Goal: Task Accomplishment & Management: Manage account settings

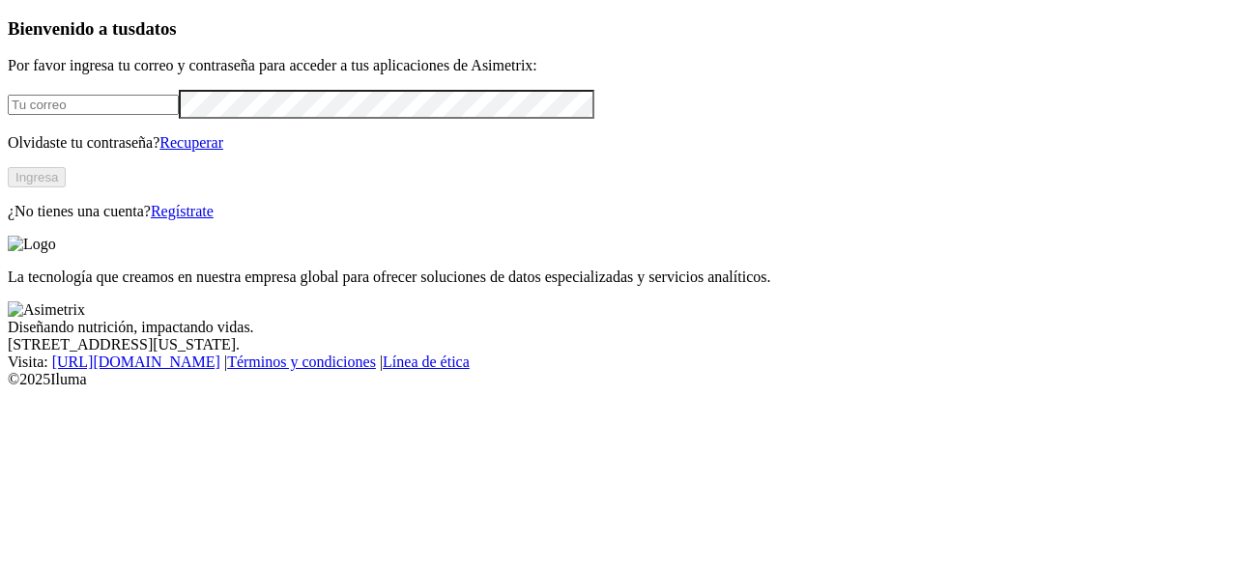
click at [165, 115] on input "email" at bounding box center [93, 105] width 171 height 20
click at [66, 187] on button "Ingresa" at bounding box center [37, 177] width 58 height 20
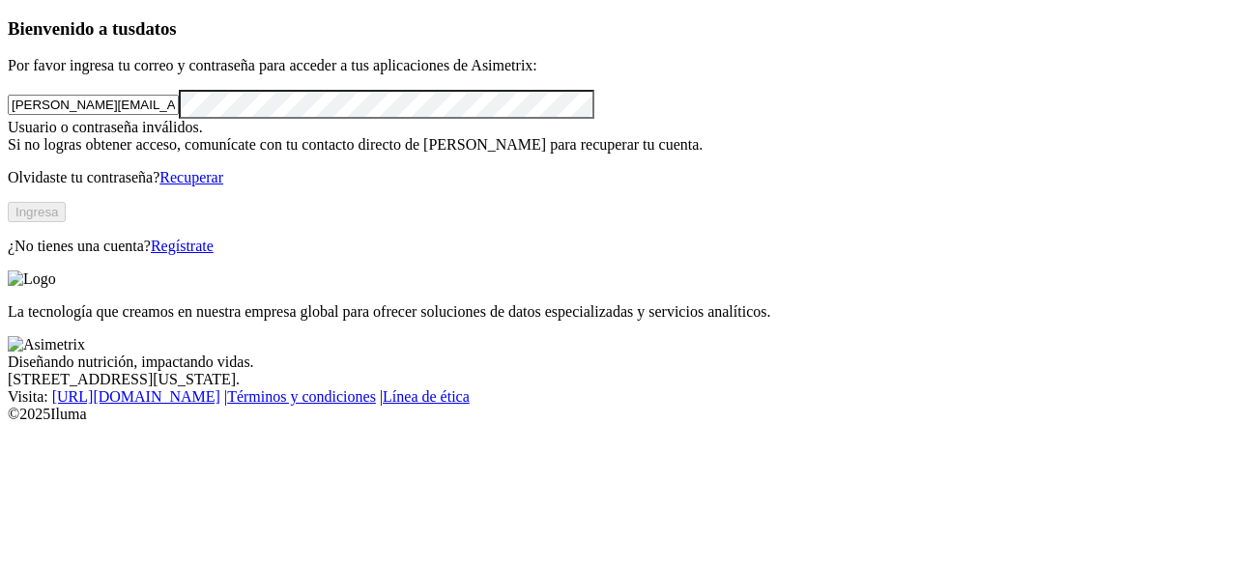
click at [179, 115] on input "[PERSON_NAME][EMAIL_ADDRESS][PERSON_NAME][DOMAIN_NAME]" at bounding box center [93, 105] width 171 height 20
type input "j"
type input "[PERSON_NAME][EMAIL_ADDRESS][PERSON_NAME][DOMAIN_NAME]"
drag, startPoint x: 259, startPoint y: 304, endPoint x: 271, endPoint y: 304, distance: 12.6
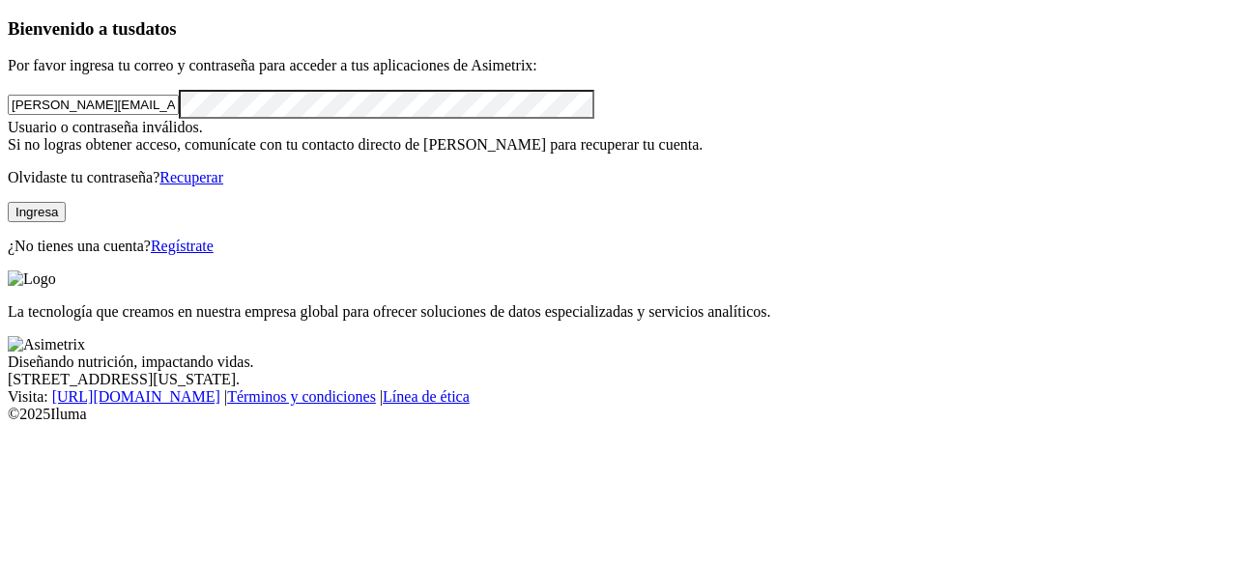
click at [66, 222] on button "Ingresa" at bounding box center [37, 212] width 58 height 20
click input "submit" at bounding box center [0, 0] width 0 height 0
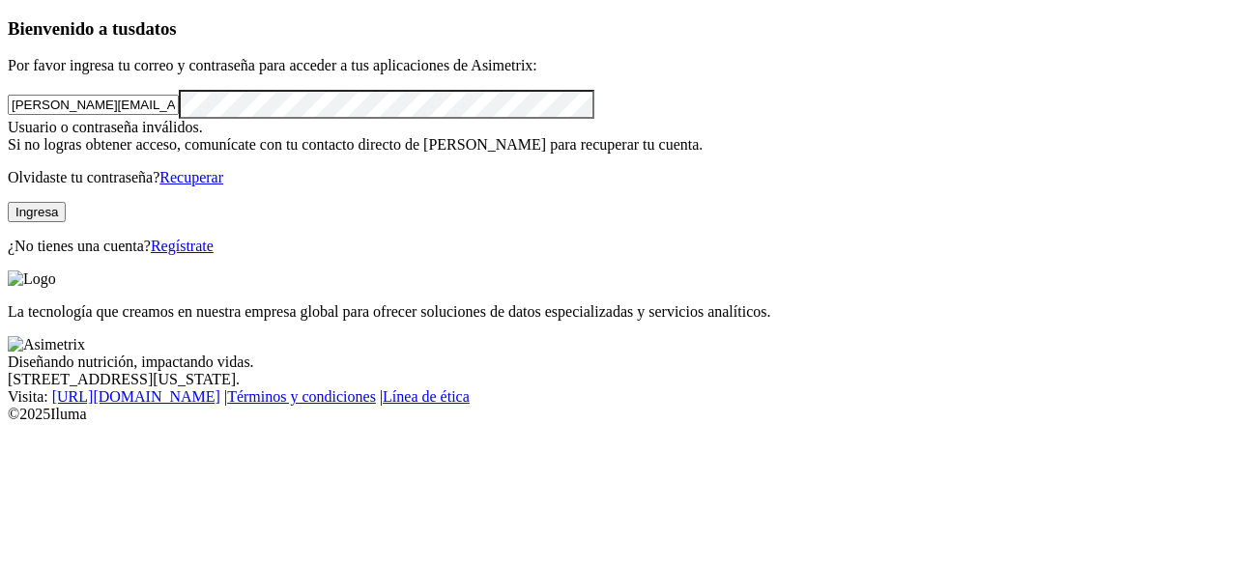
click input "submit" at bounding box center [0, 0] width 0 height 0
click at [223, 185] on link "Recuperar" at bounding box center [191, 177] width 64 height 16
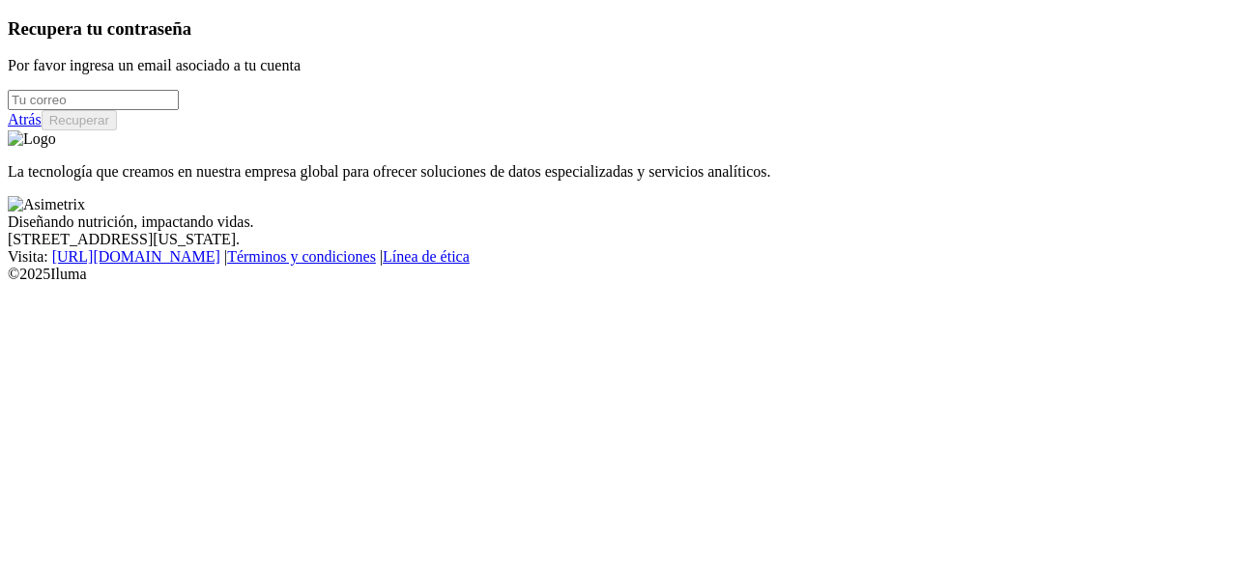
drag, startPoint x: 193, startPoint y: 135, endPoint x: 191, endPoint y: 152, distance: 16.5
click at [191, 110] on div at bounding box center [618, 100] width 1221 height 20
type input "[PERSON_NAME][EMAIL_ADDRESS][PERSON_NAME][DOMAIN_NAME]"
click at [117, 130] on button "Recuperar" at bounding box center [79, 120] width 75 height 20
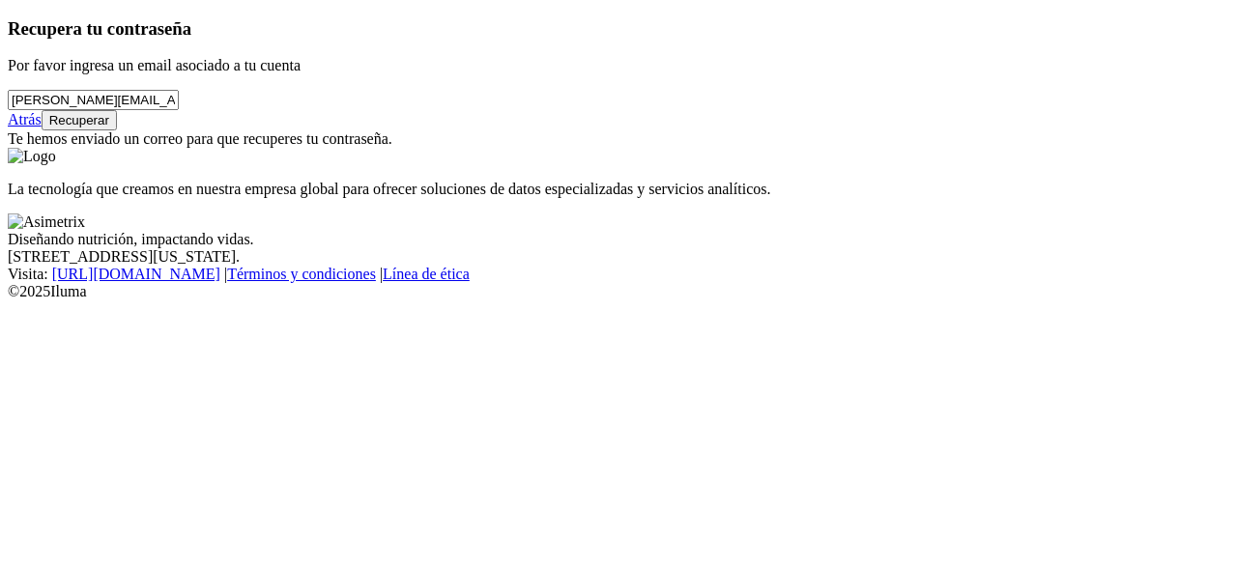
click at [117, 130] on button "Recuperar" at bounding box center [79, 120] width 75 height 20
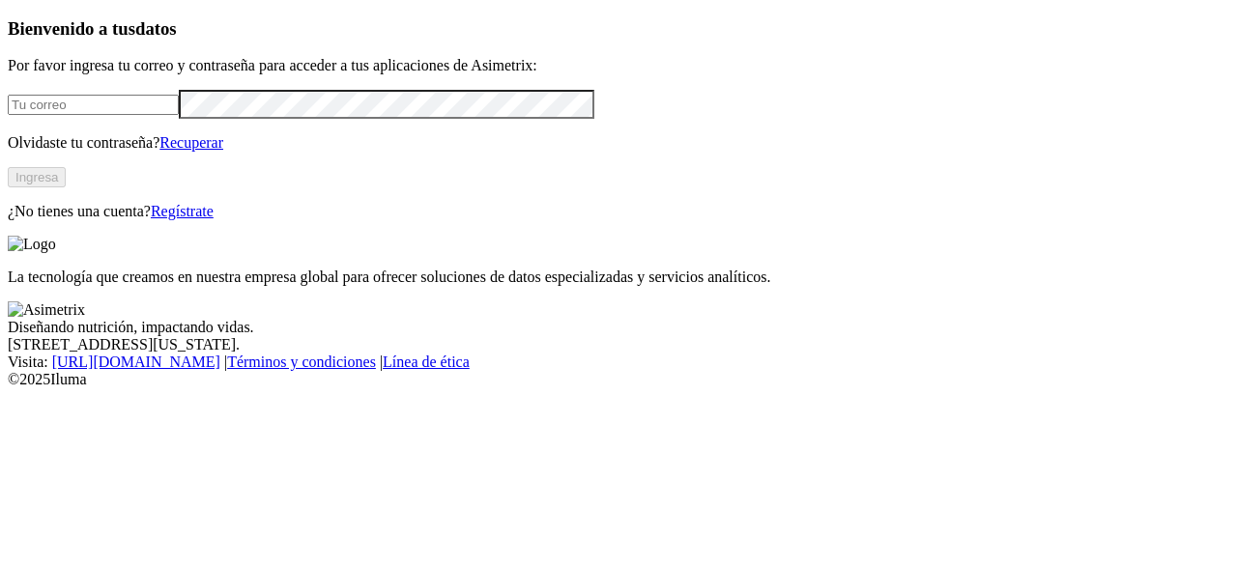
click at [143, 115] on input "email" at bounding box center [93, 105] width 171 height 20
click at [179, 115] on input "email" at bounding box center [93, 105] width 171 height 20
type input "[PERSON_NAME][EMAIL_ADDRESS][PERSON_NAME][DOMAIN_NAME]"
click input "submit" at bounding box center [0, 0] width 0 height 0
